Goal: Task Accomplishment & Management: Use online tool/utility

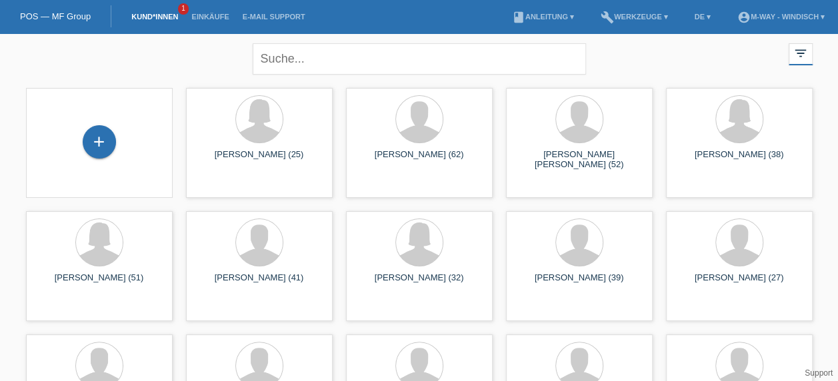
click at [164, 17] on link "Kund*innen" at bounding box center [155, 17] width 60 height 8
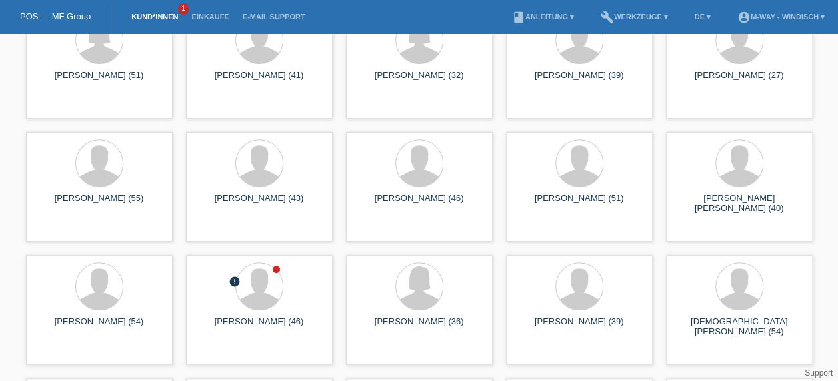
scroll to position [203, 0]
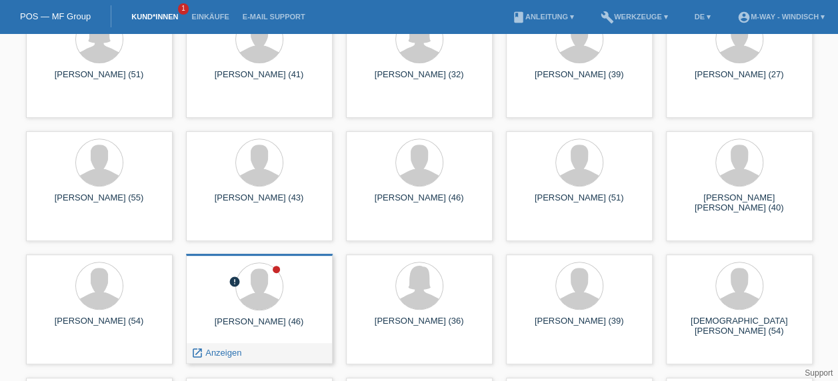
click at [296, 281] on div at bounding box center [259, 288] width 125 height 50
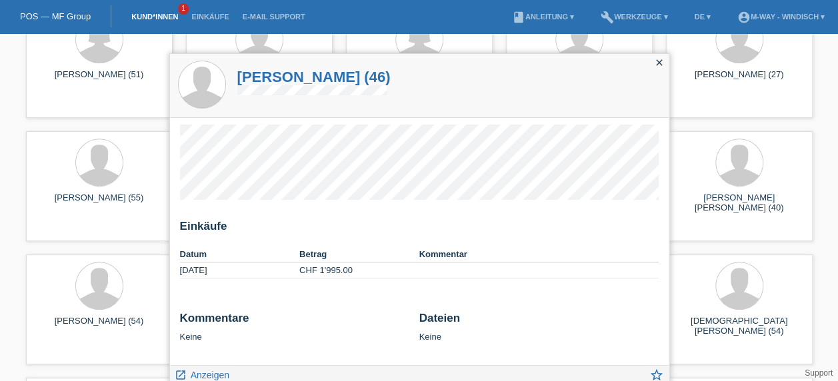
click at [658, 63] on icon "close" at bounding box center [659, 62] width 11 height 11
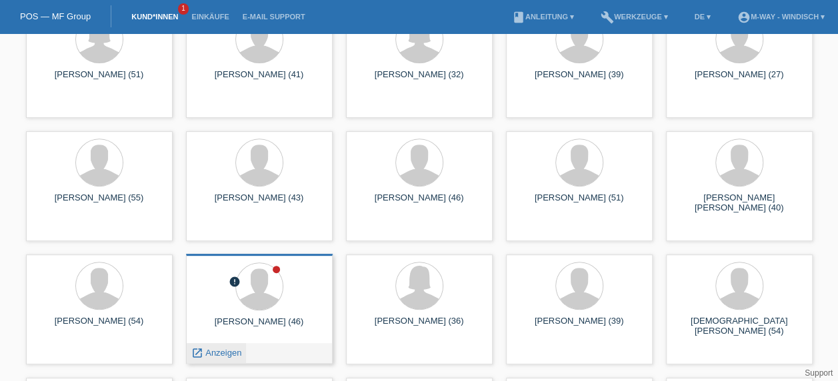
click at [206, 351] on span "Anzeigen" at bounding box center [223, 353] width 36 height 10
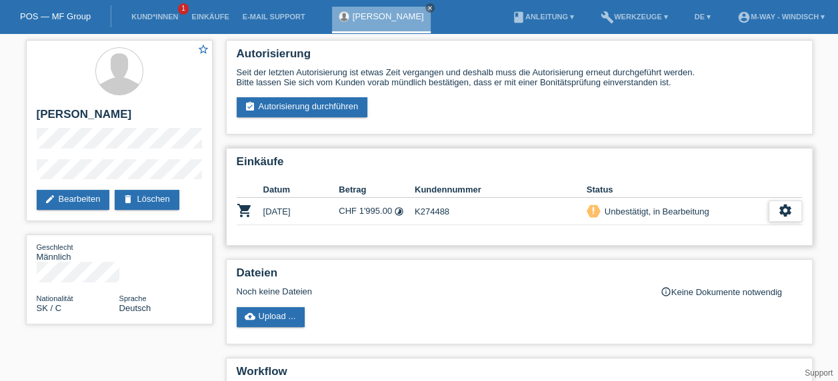
click at [783, 214] on icon "settings" at bounding box center [785, 210] width 15 height 15
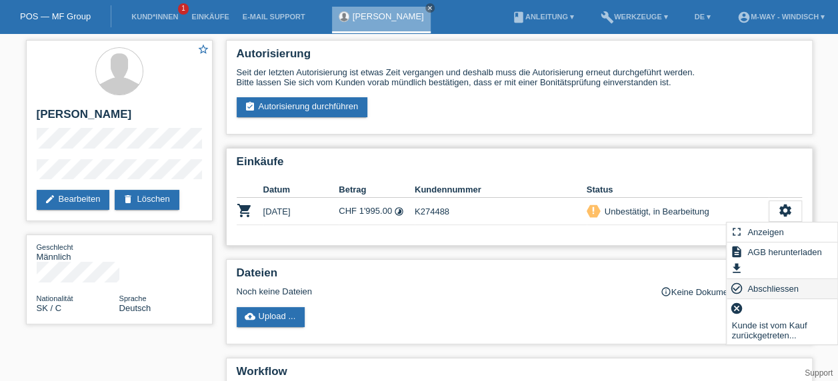
click at [774, 287] on span "Abschliessen" at bounding box center [772, 289] width 55 height 16
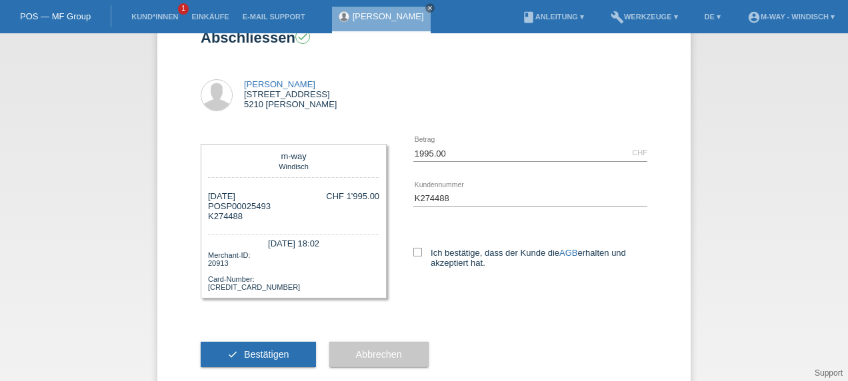
scroll to position [45, 0]
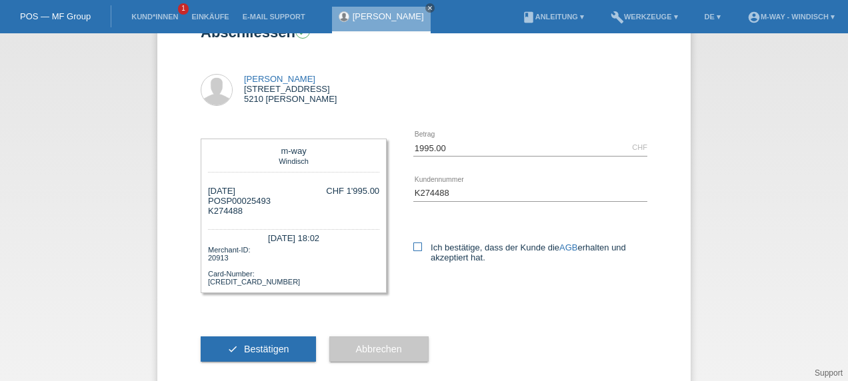
click at [413, 249] on icon at bounding box center [417, 247] width 9 height 9
click at [413, 249] on input "Ich bestätige, dass der Kunde die AGB erhalten und akzeptiert hat." at bounding box center [417, 247] width 9 height 9
checkbox input "true"
click at [265, 348] on span "Bestätigen" at bounding box center [266, 349] width 45 height 11
